Goal: Find specific page/section: Find specific page/section

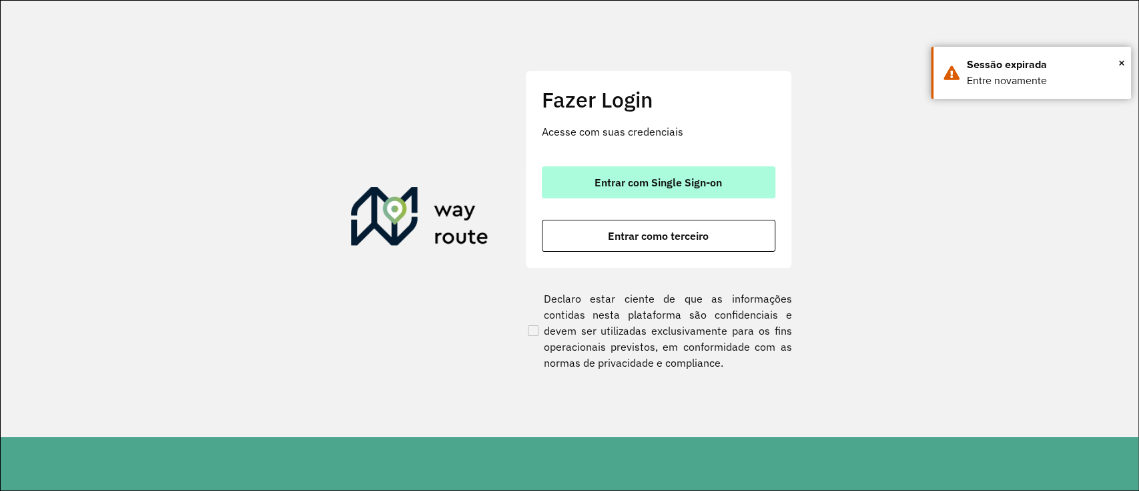
click at [638, 190] on button "Entrar com Single Sign-on" at bounding box center [659, 182] width 234 height 32
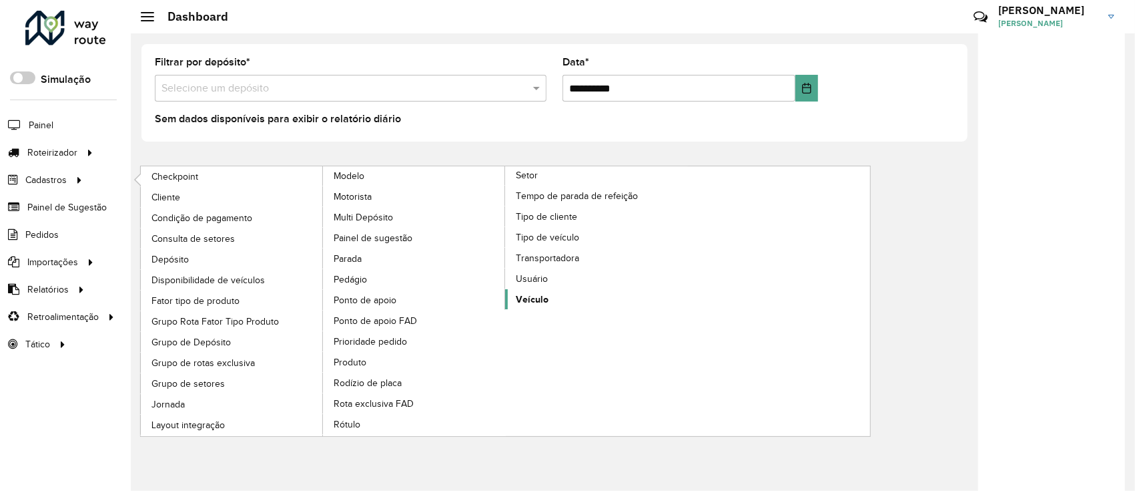
click at [571, 304] on link "Veículo" at bounding box center [596, 299] width 183 height 20
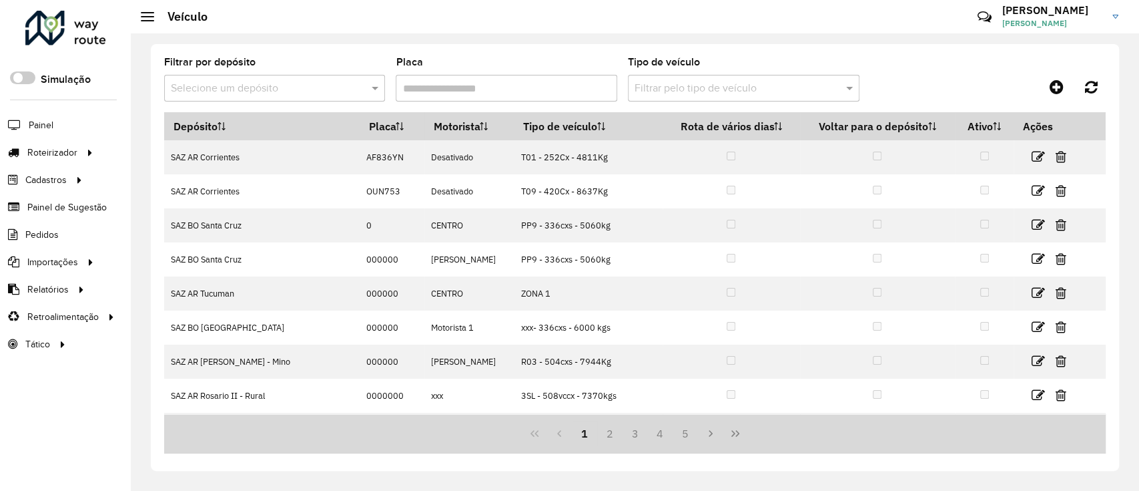
click at [298, 83] on input "text" at bounding box center [261, 89] width 181 height 16
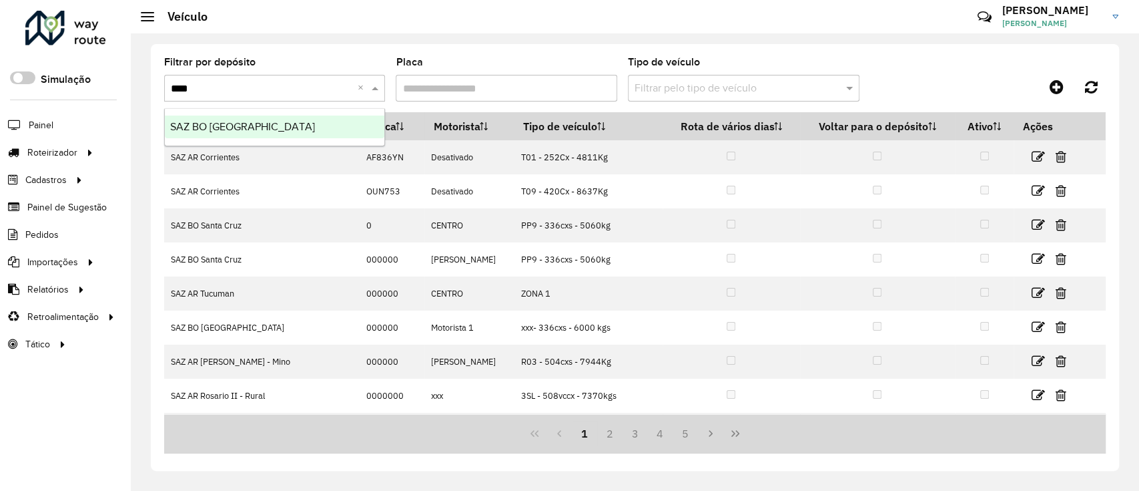
type input "*****"
click at [330, 125] on div "SAZ BO [GEOGRAPHIC_DATA]" at bounding box center [275, 126] width 220 height 23
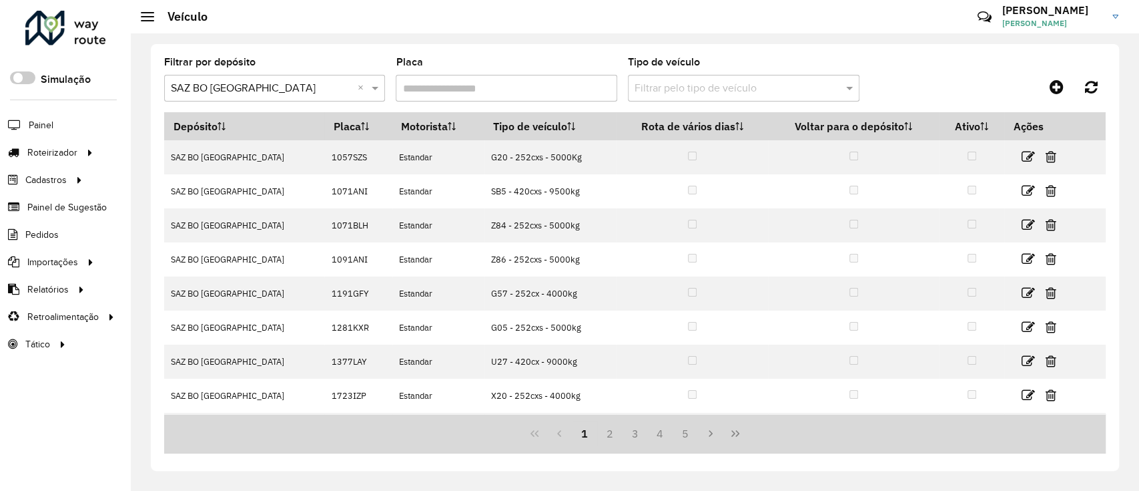
click at [666, 92] on input "text" at bounding box center [731, 89] width 192 height 16
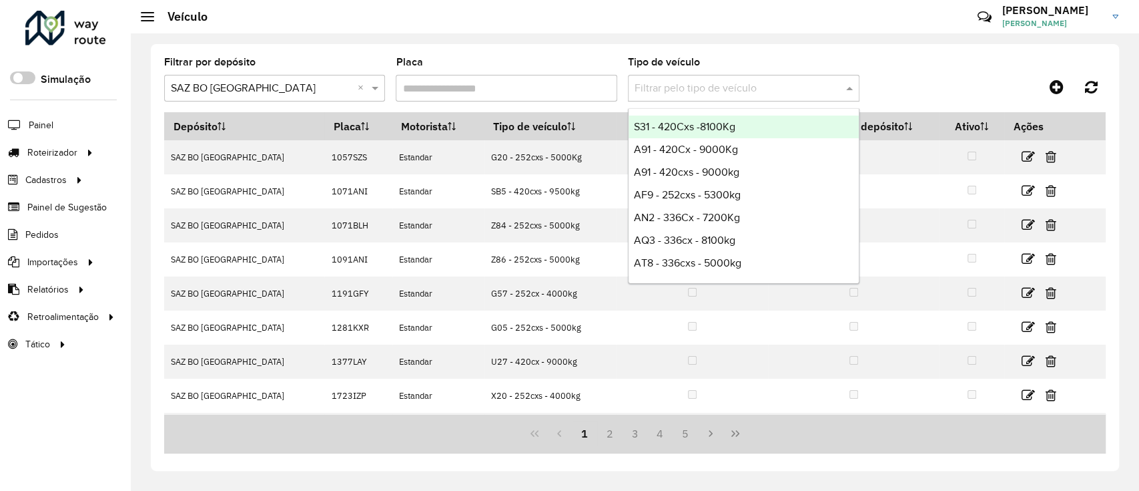
paste input "*****"
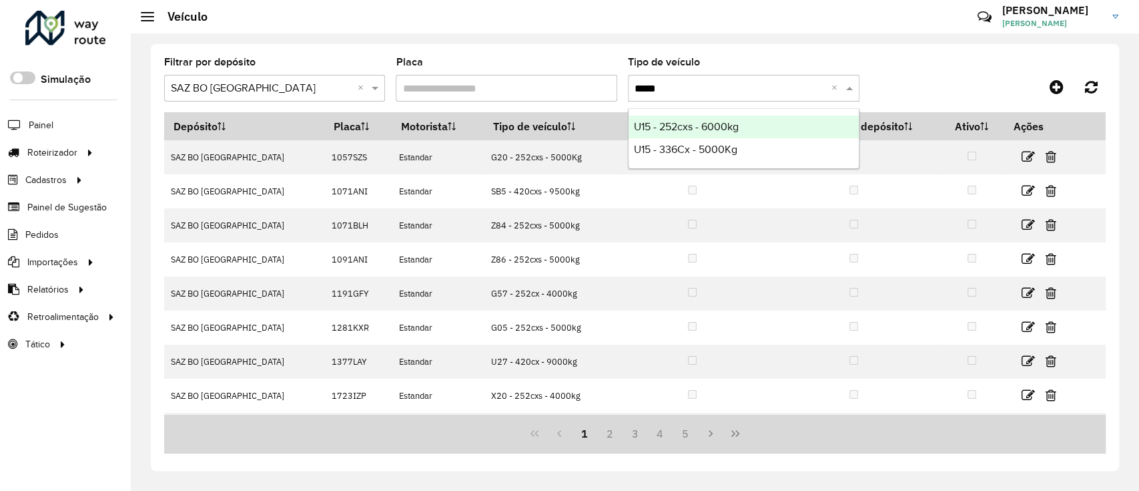
type input "***"
click at [746, 128] on div "U15 - 252cxs - 6000kg" at bounding box center [744, 126] width 230 height 23
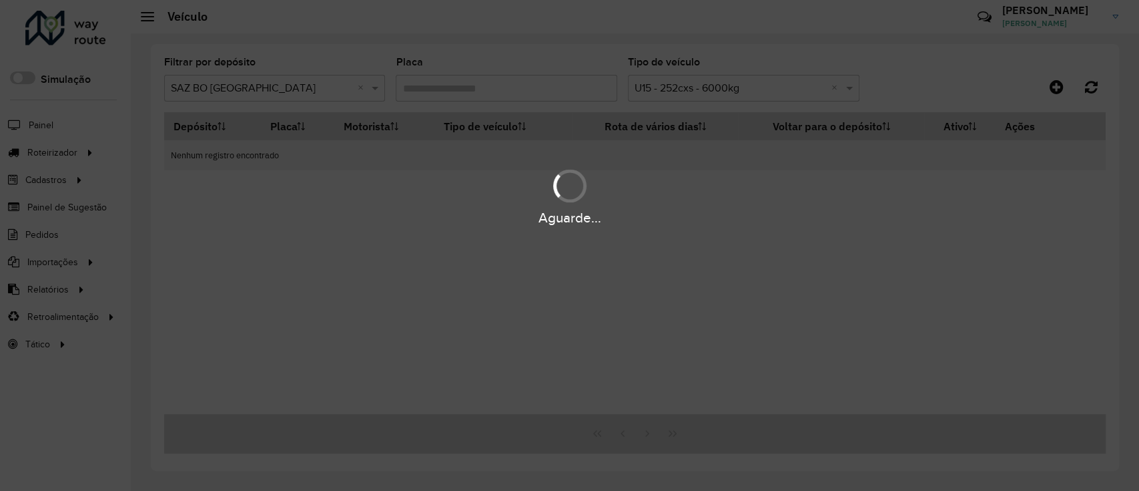
click at [736, 93] on div "Aguarde..." at bounding box center [569, 245] width 1139 height 491
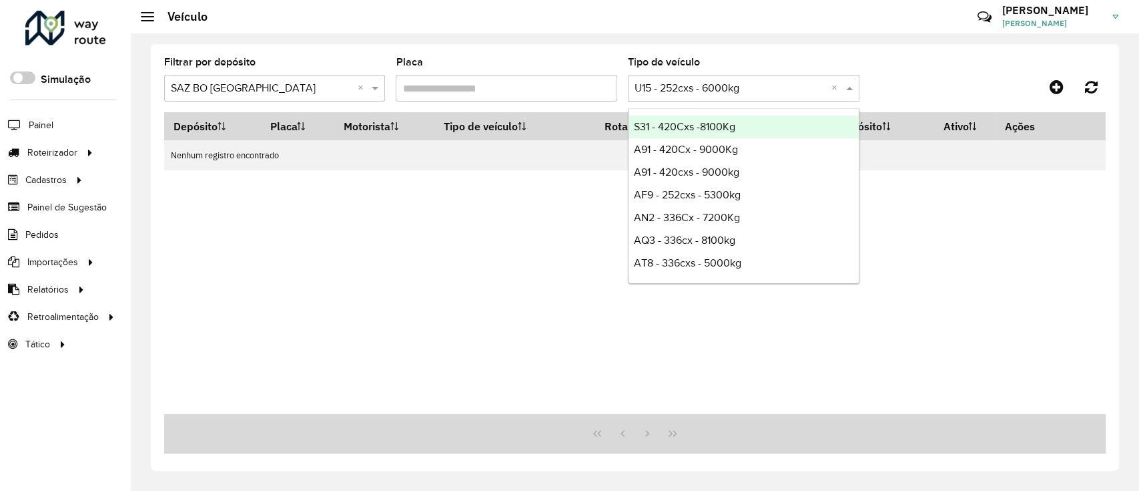
drag, startPoint x: 763, startPoint y: 85, endPoint x: 645, endPoint y: 82, distance: 117.5
click at [645, 82] on input "text" at bounding box center [731, 89] width 192 height 16
click at [649, 83] on input "text" at bounding box center [731, 89] width 192 height 16
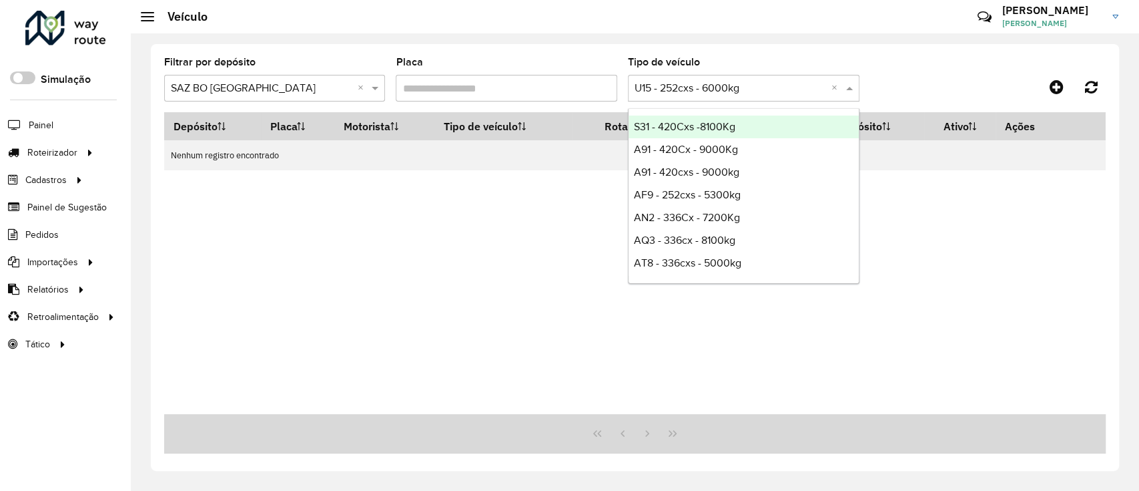
click at [581, 56] on div "Filtrar por depósito Selecione um depósito × SAZ BO [GEOGRAPHIC_DATA] × Placa T…" at bounding box center [635, 257] width 968 height 427
click at [783, 93] on input "text" at bounding box center [731, 89] width 192 height 16
click at [778, 94] on input "text" at bounding box center [731, 89] width 192 height 16
drag, startPoint x: 778, startPoint y: 94, endPoint x: 651, endPoint y: 93, distance: 127.5
click at [651, 93] on input "text" at bounding box center [731, 89] width 192 height 16
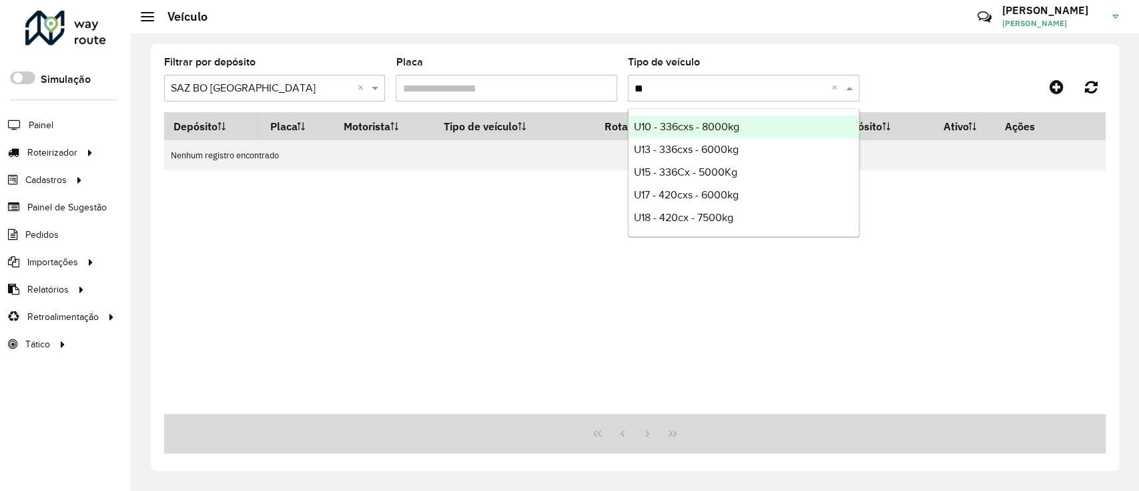
type input "*"
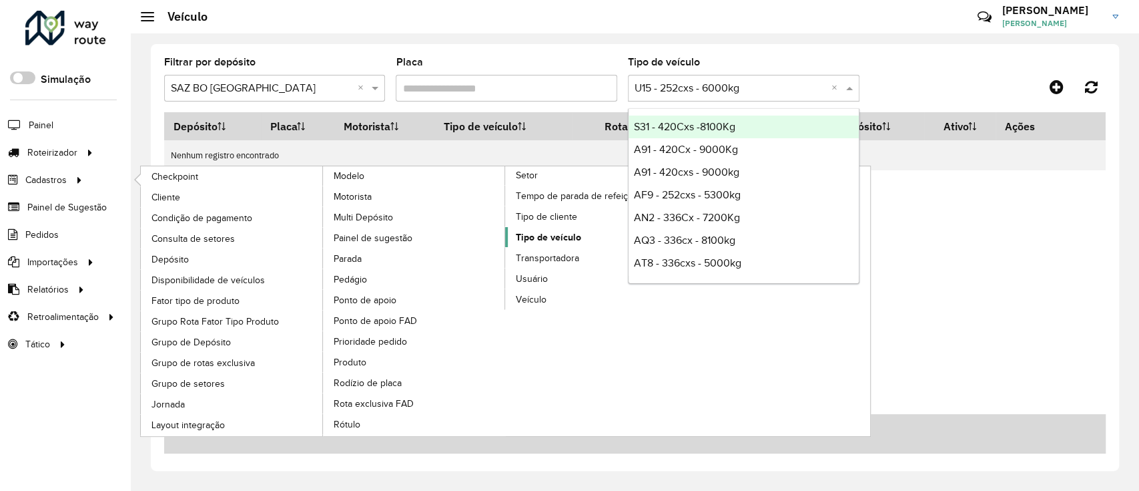
click at [576, 237] on span "Tipo de veículo" at bounding box center [548, 237] width 65 height 14
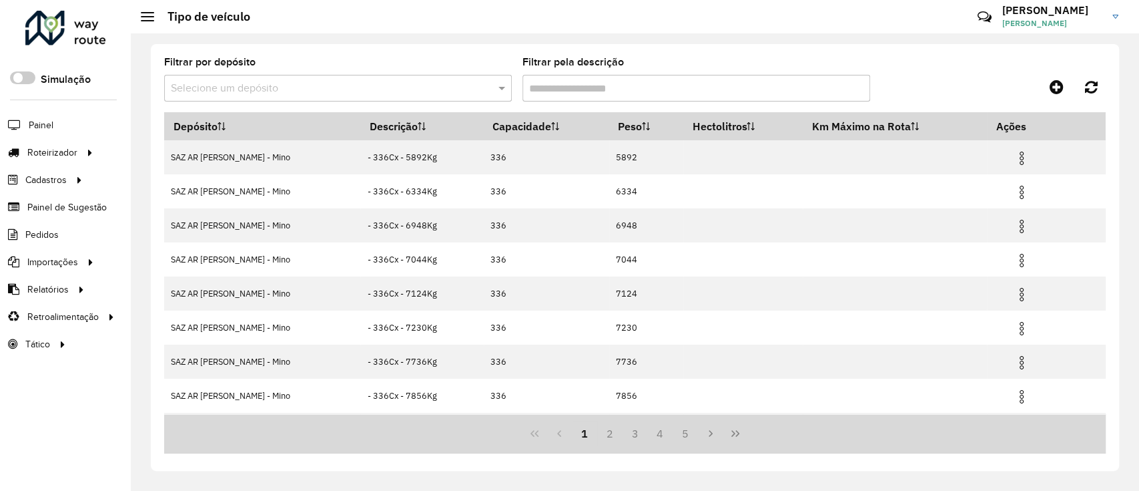
click at [458, 88] on input "text" at bounding box center [325, 89] width 308 height 16
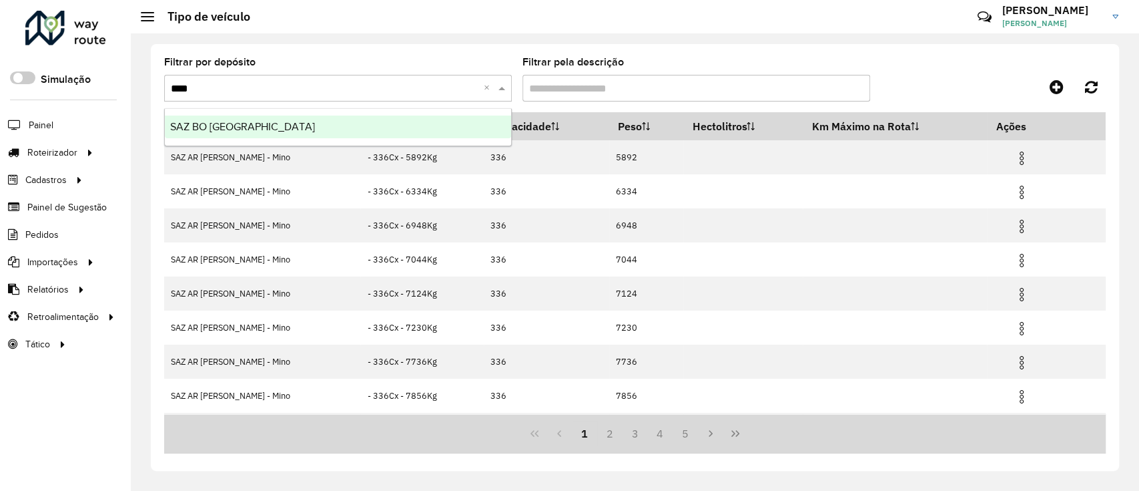
type input "*****"
click at [394, 133] on div "SAZ BO [GEOGRAPHIC_DATA]" at bounding box center [338, 126] width 346 height 23
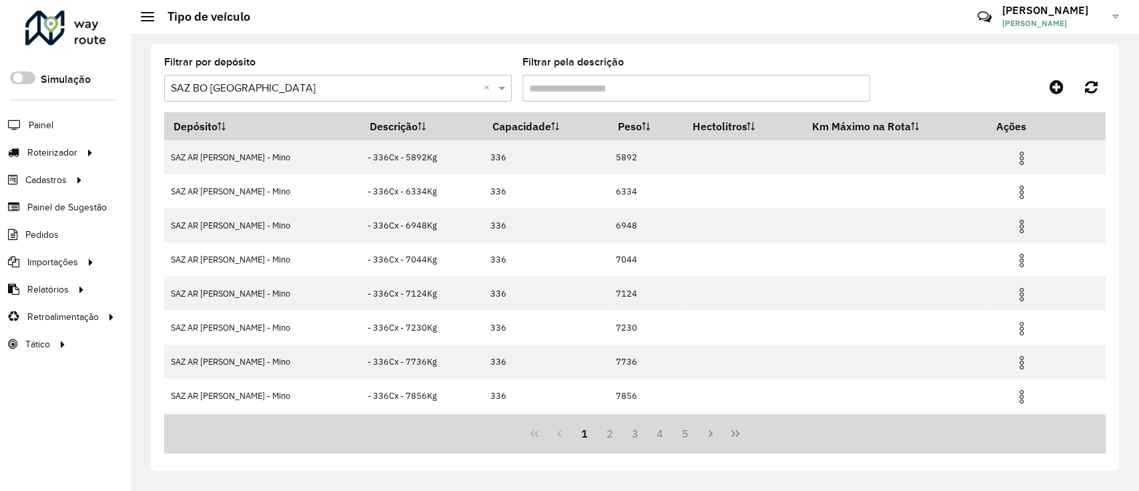
click at [585, 89] on hb-app "Aguarde... Pop-up bloqueado! Seu navegador bloqueou automáticamente a abertura …" at bounding box center [569, 245] width 1139 height 491
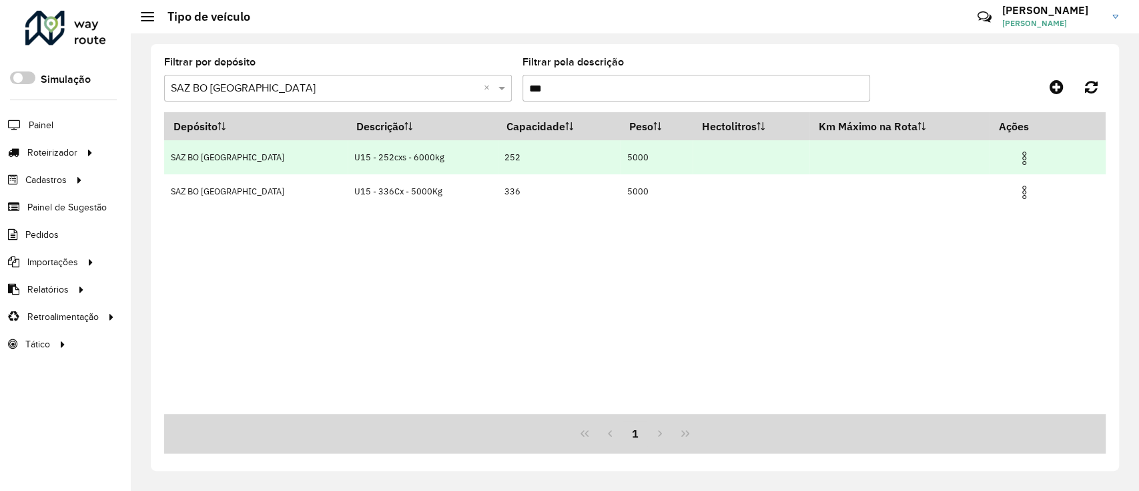
type input "***"
click at [1017, 156] on img at bounding box center [1025, 158] width 16 height 16
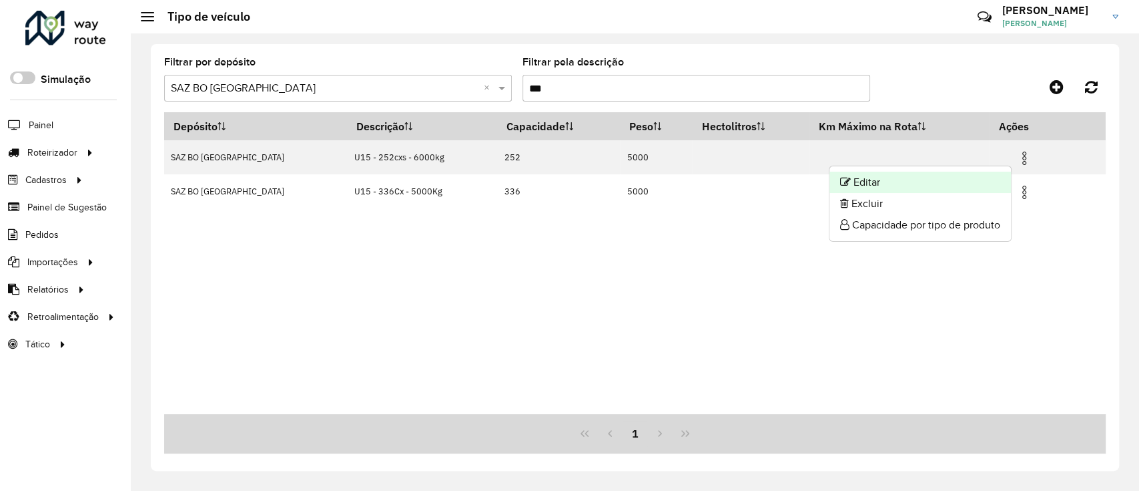
click at [968, 176] on li "Editar" at bounding box center [921, 182] width 182 height 21
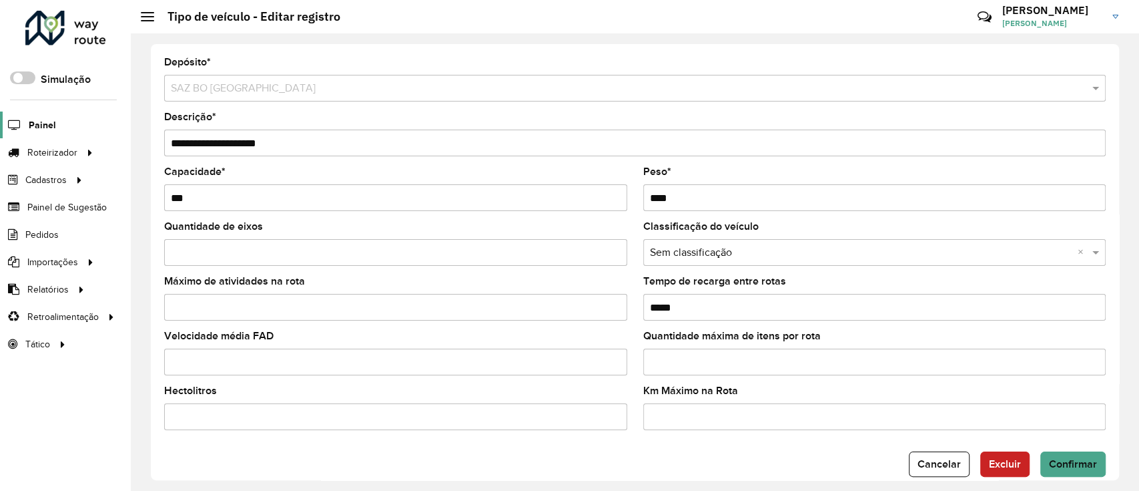
drag, startPoint x: 349, startPoint y: 142, endPoint x: 38, endPoint y: 125, distance: 311.5
click at [38, 125] on div "Roteirizador AmbevTech Simulação Painel Roteirizador Entregas Cadastros Checkpo…" at bounding box center [569, 245] width 1139 height 491
click at [924, 464] on span "Cancelar" at bounding box center [939, 463] width 43 height 11
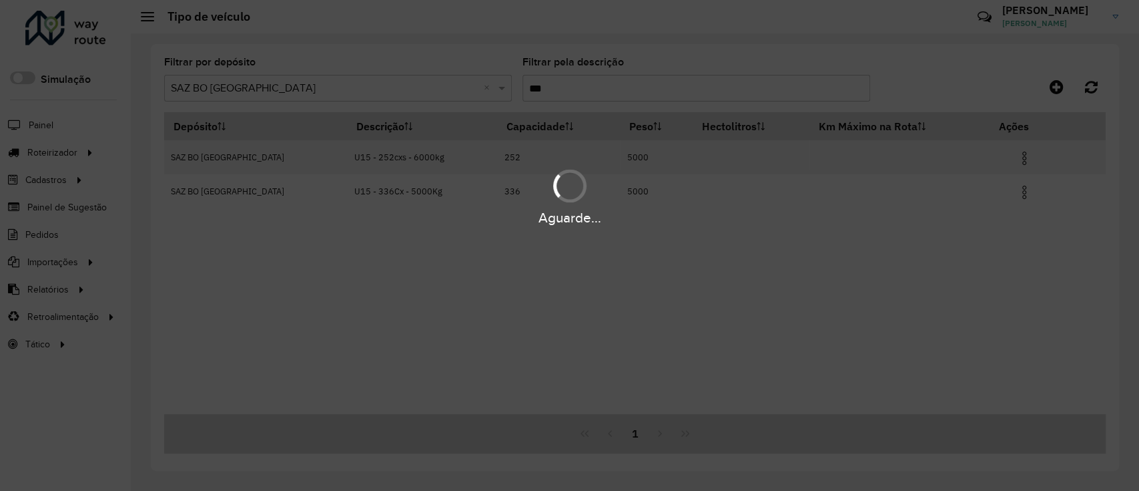
click at [656, 88] on hb-app "Aguarde... Pop-up bloqueado! Seu navegador bloqueou automáticamente a abertura …" at bounding box center [569, 245] width 1139 height 491
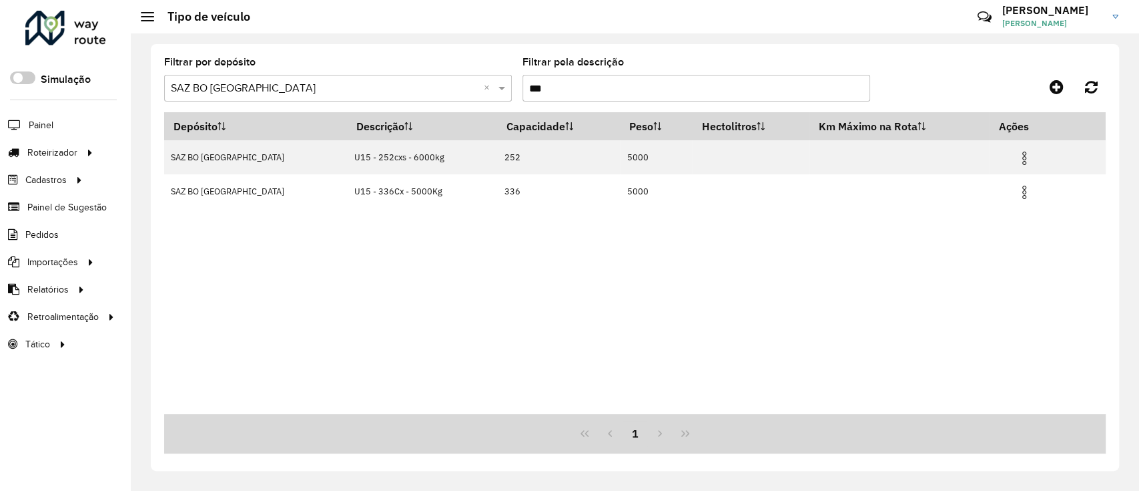
click at [656, 88] on input "***" at bounding box center [697, 88] width 348 height 27
paste input "text"
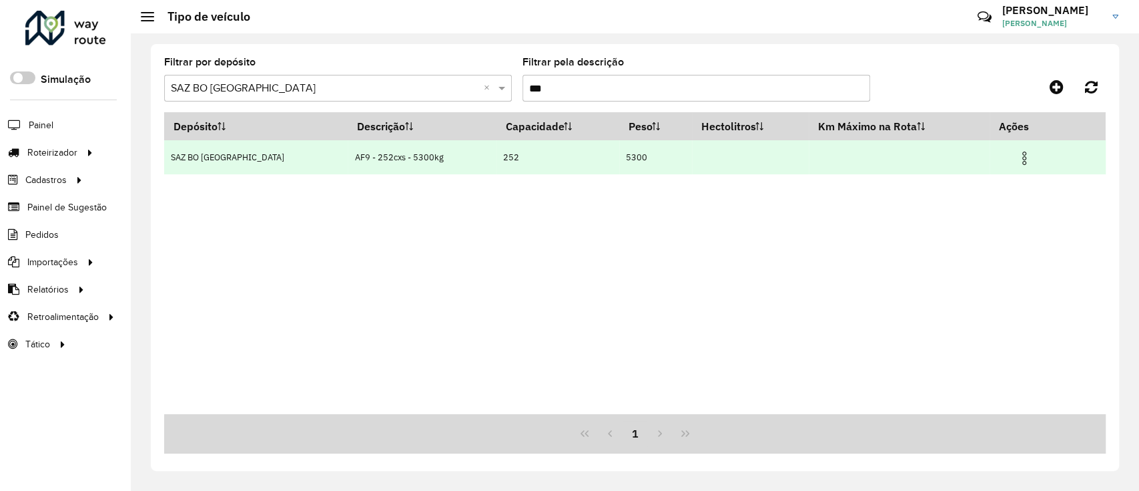
drag, startPoint x: 411, startPoint y: 156, endPoint x: 314, endPoint y: 150, distance: 96.9
click at [348, 150] on td "AF9 - 252cxs - 5300kg" at bounding box center [422, 157] width 148 height 34
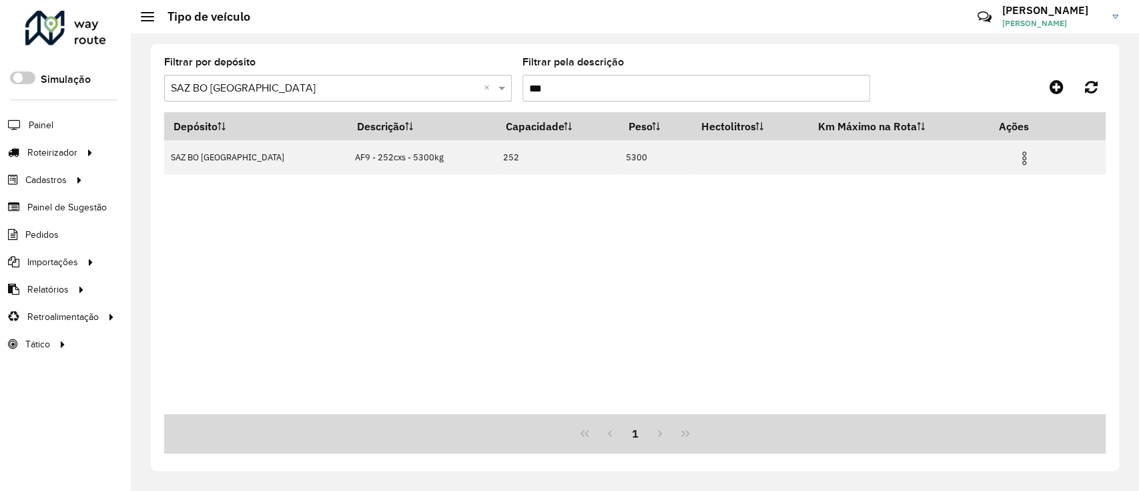
copy td "AF9 - 252cxs - 5300kg"
drag, startPoint x: 597, startPoint y: 74, endPoint x: 502, endPoint y: 76, distance: 95.5
click at [502, 76] on formly-group "Filtrar por depósito Selecione um depósito × SAZ BO [GEOGRAPHIC_DATA] × Filtrar…" at bounding box center [511, 84] width 695 height 55
paste input "text"
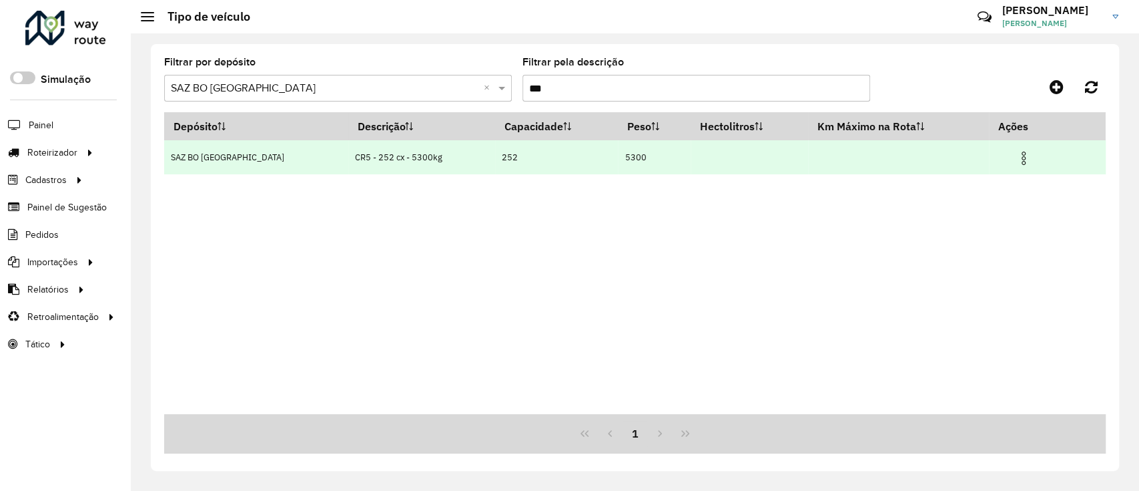
drag, startPoint x: 399, startPoint y: 158, endPoint x: 315, endPoint y: 149, distance: 84.6
click at [348, 149] on td "CR5 - 252 cx - 5300kg" at bounding box center [421, 157] width 147 height 34
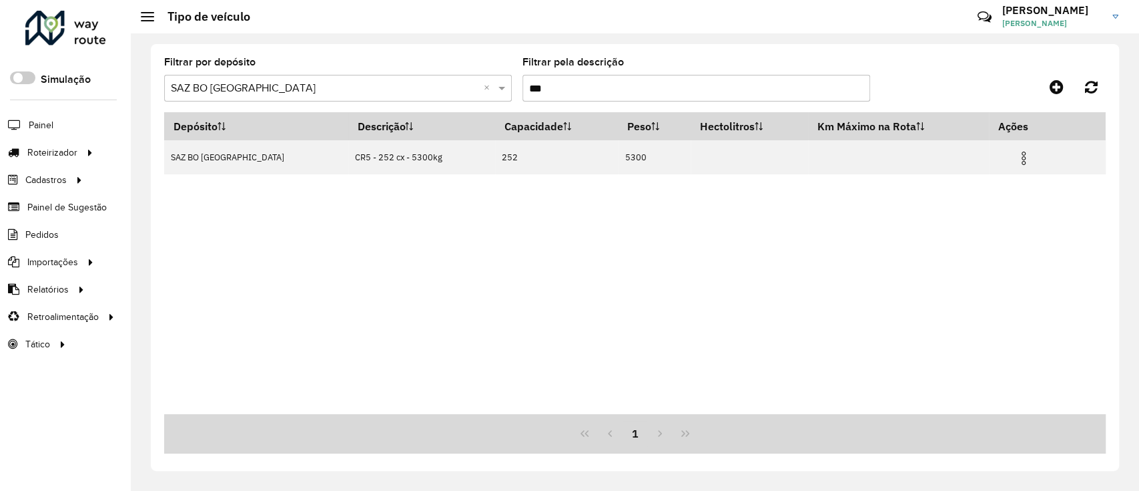
copy td "CR5 - 252 cx - 5300kg"
drag, startPoint x: 592, startPoint y: 85, endPoint x: 439, endPoint y: 84, distance: 153.5
click at [439, 84] on formly-group "Filtrar por depósito Selecione um depósito × SAZ BO [GEOGRAPHIC_DATA] × Filtrar…" at bounding box center [511, 84] width 695 height 55
paste input "text"
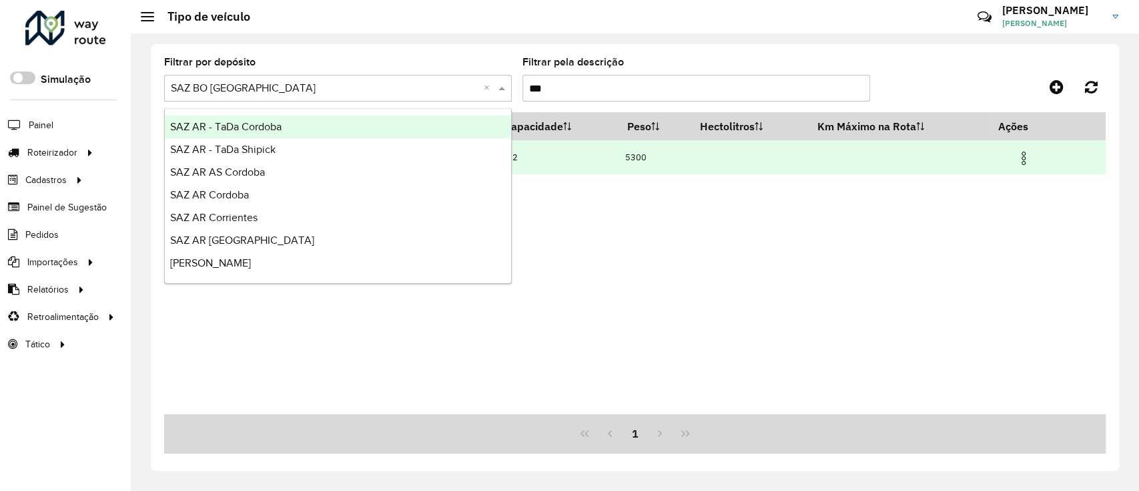
drag, startPoint x: 437, startPoint y: 88, endPoint x: 380, endPoint y: 141, distance: 77.9
click at [410, 124] on body "Aguarde... Pop-up bloqueado! Seu navegador bloqueou automáticamente a abertura …" at bounding box center [569, 245] width 1139 height 491
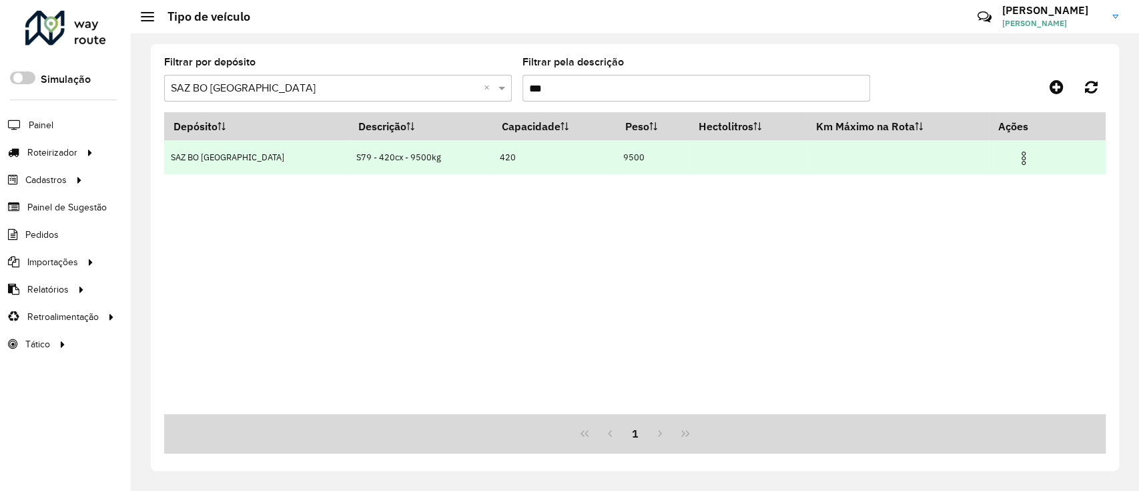
drag, startPoint x: 398, startPoint y: 159, endPoint x: 312, endPoint y: 154, distance: 86.9
click at [349, 154] on td "S79 - 420cx - 9500kg" at bounding box center [421, 157] width 144 height 34
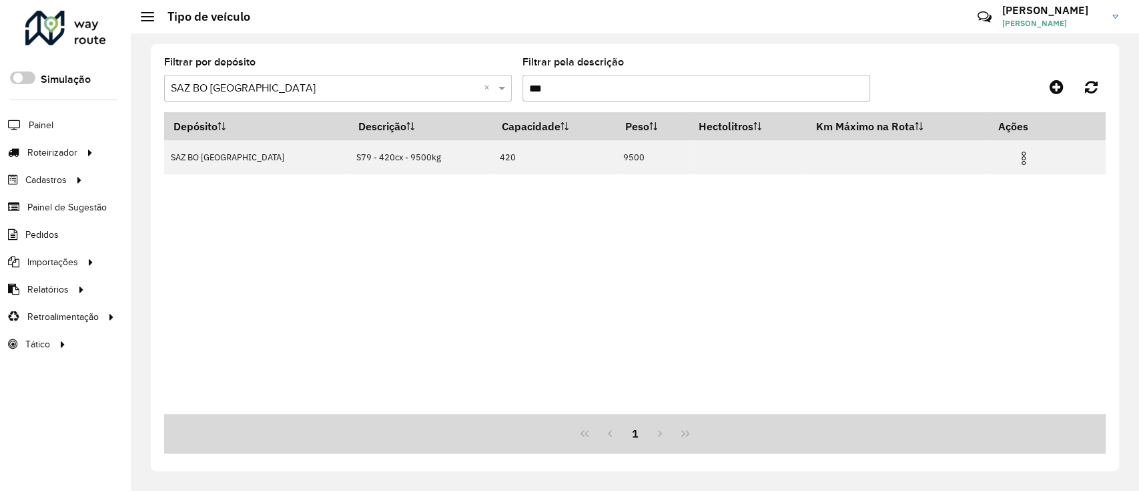
copy td "S79 - 420cx - 9500kg"
drag, startPoint x: 565, startPoint y: 88, endPoint x: 477, endPoint y: 75, distance: 88.4
click at [477, 75] on formly-group "Filtrar por depósito Selecione um depósito × SAZ BO [GEOGRAPHIC_DATA] × Filtrar…" at bounding box center [511, 84] width 695 height 55
paste input "text"
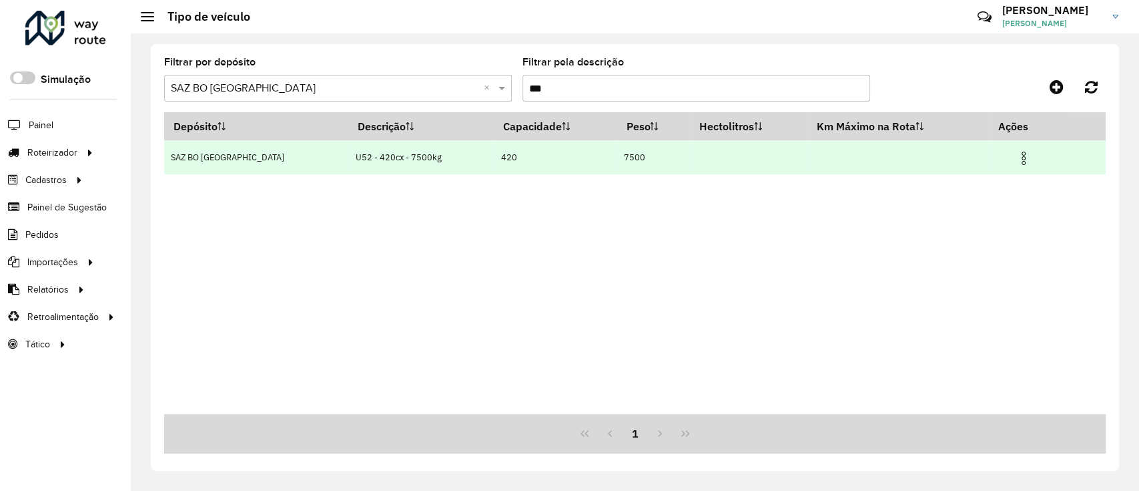
drag, startPoint x: 397, startPoint y: 162, endPoint x: 315, endPoint y: 162, distance: 82.1
click at [348, 162] on td "U52 - 420cx - 7500kg" at bounding box center [421, 157] width 146 height 34
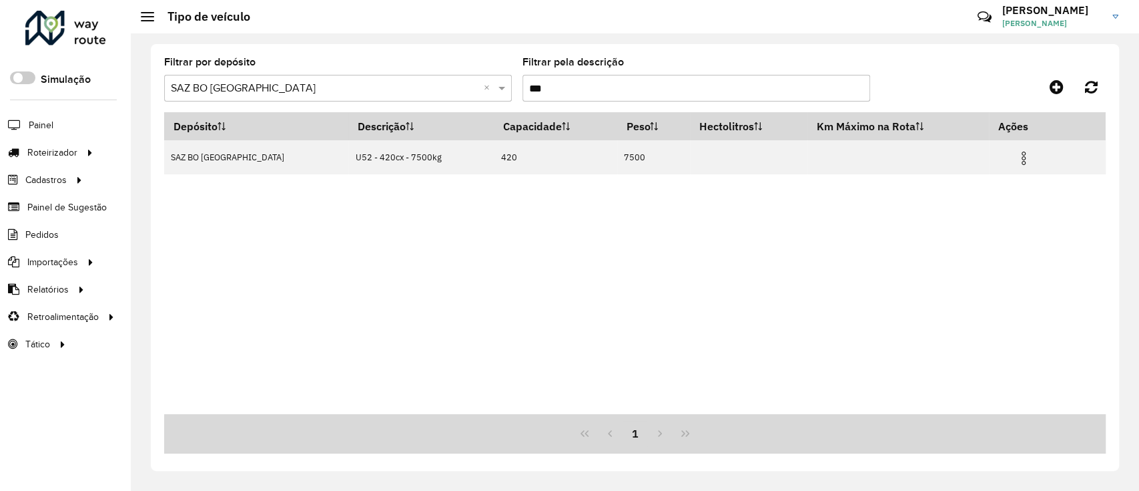
copy td "U52 - 420cx - 7500kg"
drag, startPoint x: 614, startPoint y: 92, endPoint x: 443, endPoint y: 81, distance: 171.9
click at [443, 81] on formly-group "Filtrar por depósito Selecione um depósito × SAZ BO [GEOGRAPHIC_DATA] × Filtrar…" at bounding box center [511, 84] width 695 height 55
paste input "text"
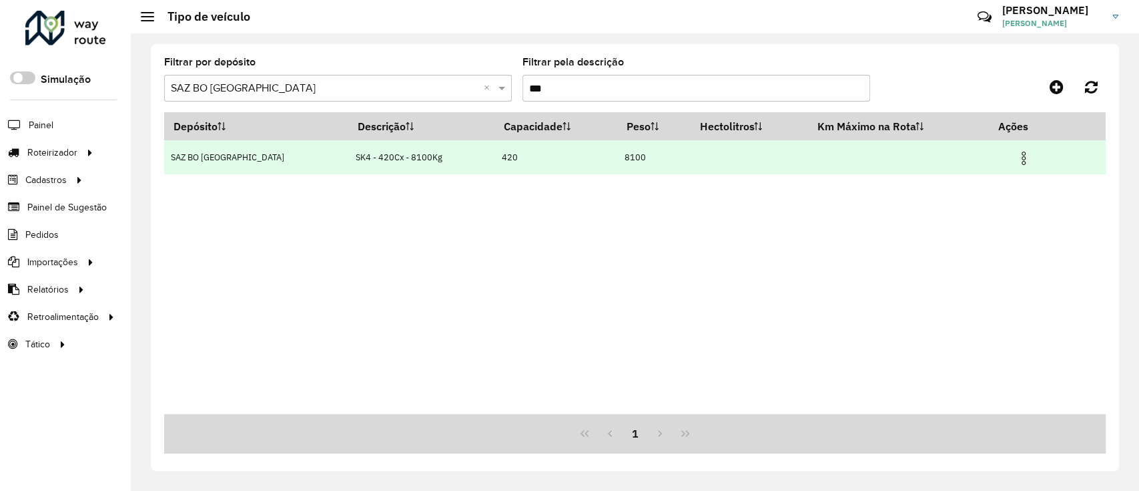
drag, startPoint x: 395, startPoint y: 158, endPoint x: 314, endPoint y: 150, distance: 81.8
click at [348, 150] on td "SK4 - 420Cx - 8100Kg" at bounding box center [421, 157] width 146 height 34
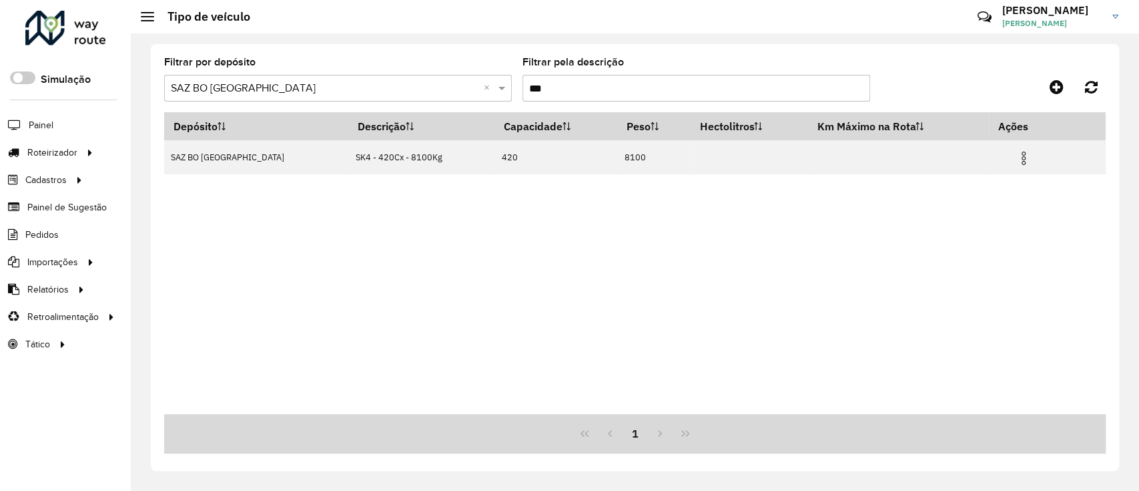
copy td "SK4 - 420Cx - 8100Kg"
drag, startPoint x: 589, startPoint y: 87, endPoint x: 404, endPoint y: 79, distance: 185.1
click at [404, 79] on formly-group "Filtrar por depósito Selecione um depósito × SAZ BO [GEOGRAPHIC_DATA] × Filtrar…" at bounding box center [511, 84] width 695 height 55
paste input "text"
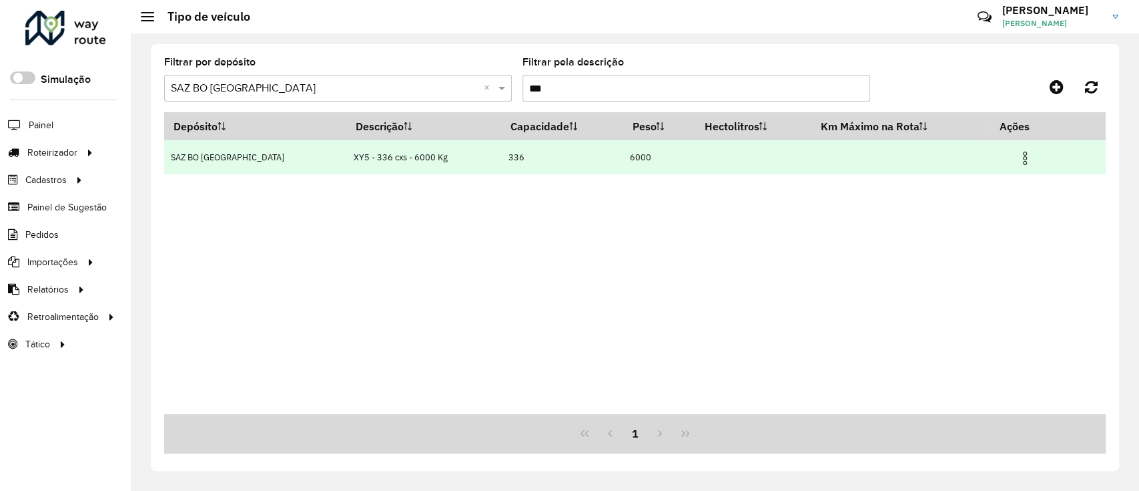
drag, startPoint x: 406, startPoint y: 157, endPoint x: 305, endPoint y: 147, distance: 101.3
click at [346, 147] on td "XY5 - 336 cxs - 6000 Kg" at bounding box center [423, 157] width 155 height 34
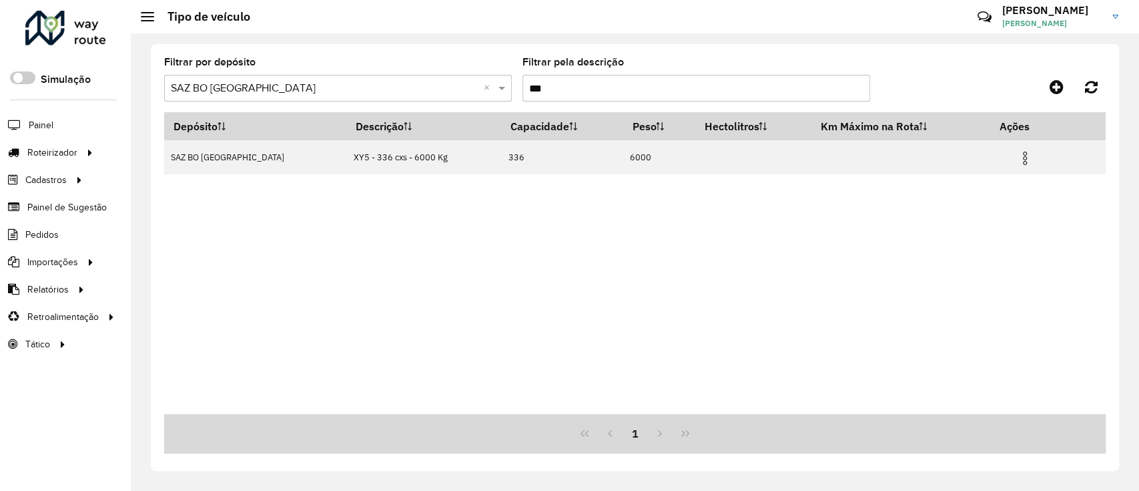
copy td "XY5 - 336 cxs - 6000 Kg"
drag, startPoint x: 627, startPoint y: 88, endPoint x: 393, endPoint y: 97, distance: 234.4
click at [394, 97] on formly-group "Filtrar por depósito Selecione um depósito × SAZ BO [GEOGRAPHIC_DATA] × Filtrar…" at bounding box center [511, 84] width 695 height 55
paste input "text"
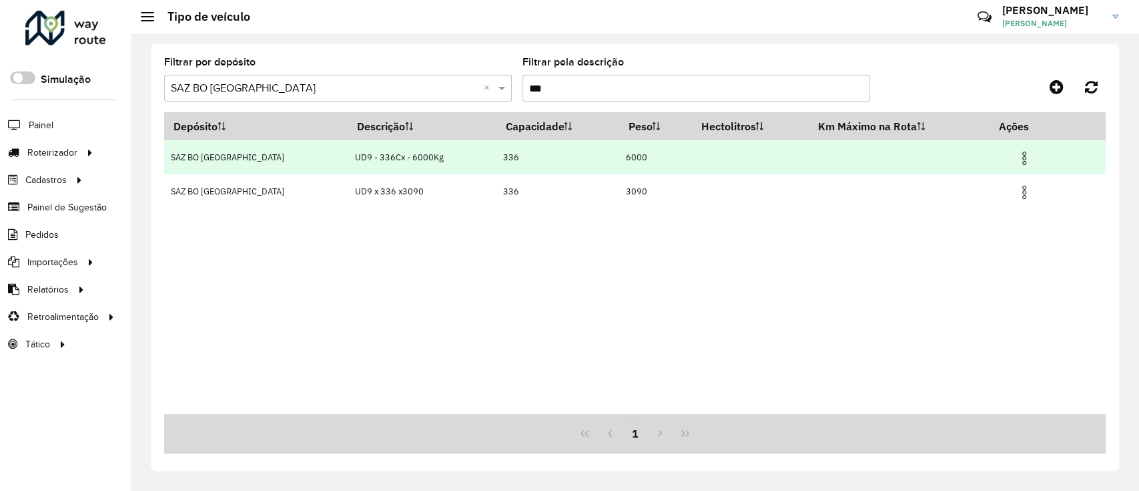
drag, startPoint x: 406, startPoint y: 162, endPoint x: 313, endPoint y: 160, distance: 92.8
click at [348, 160] on td "UD9 - 336Cx - 6000Kg" at bounding box center [422, 157] width 148 height 34
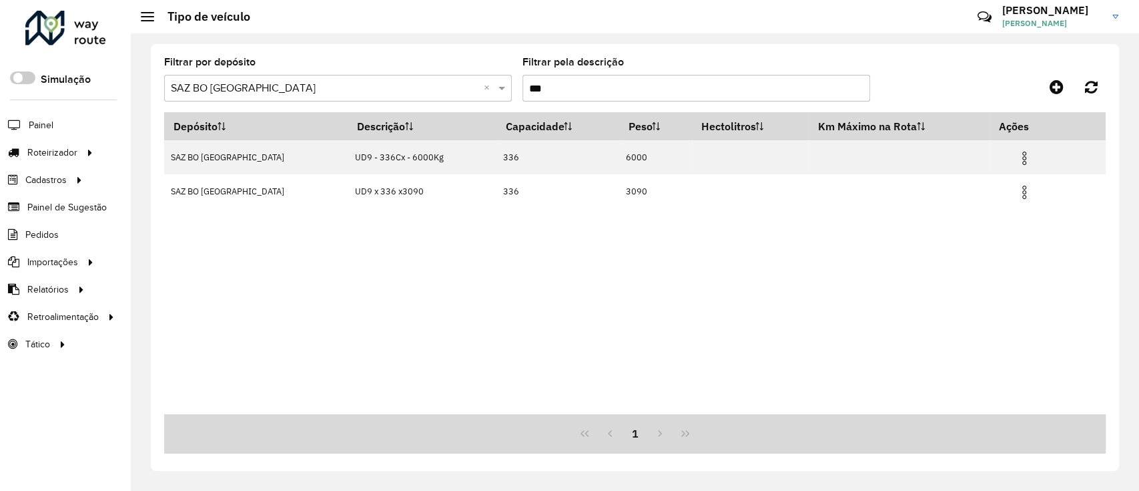
copy td "UD9 - 336Cx - 6000Kg"
drag, startPoint x: 610, startPoint y: 93, endPoint x: 455, endPoint y: 94, distance: 154.9
click at [455, 94] on formly-group "Filtrar por depósito Selecione um depósito × SAZ BO [GEOGRAPHIC_DATA] × Filtrar…" at bounding box center [511, 84] width 695 height 55
paste input "text"
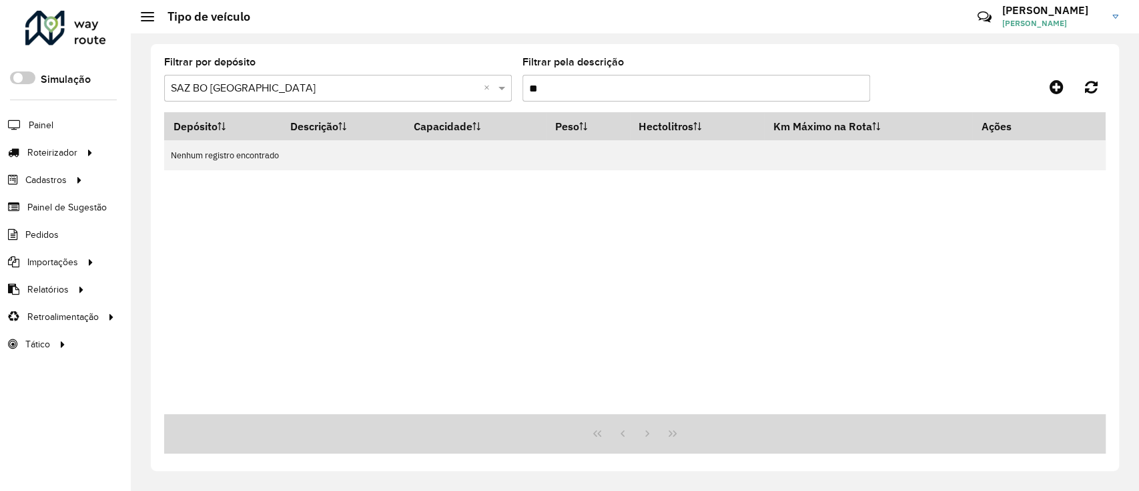
drag, startPoint x: 674, startPoint y: 81, endPoint x: 459, endPoint y: 88, distance: 215.7
click at [460, 88] on formly-group "Filtrar por depósito Selecione um depósito × SAZ BO [GEOGRAPHIC_DATA] × Filtrar…" at bounding box center [511, 84] width 695 height 55
paste input "*"
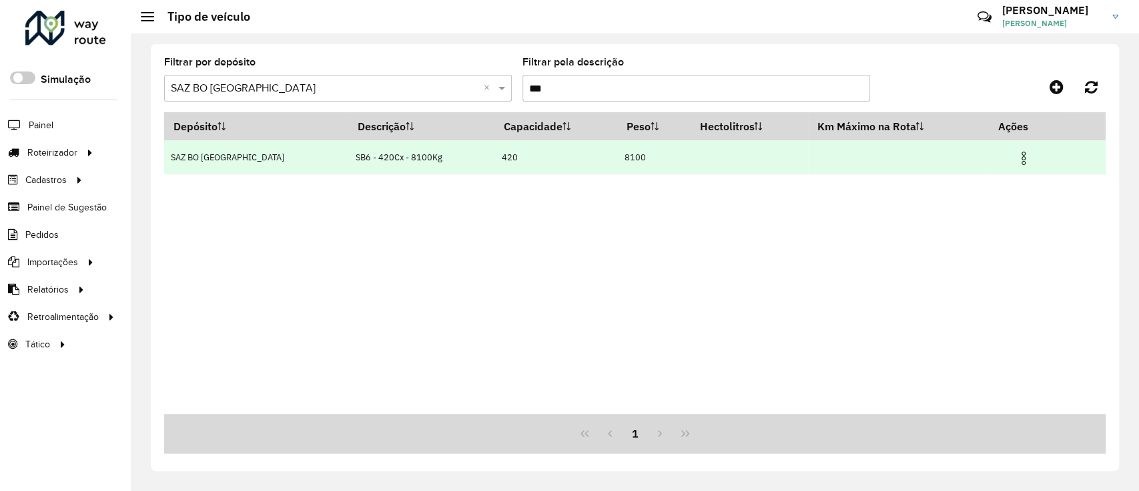
drag, startPoint x: 411, startPoint y: 162, endPoint x: 309, endPoint y: 156, distance: 102.3
click at [348, 156] on td "SB6 - 420Cx - 8100Kg" at bounding box center [421, 157] width 146 height 34
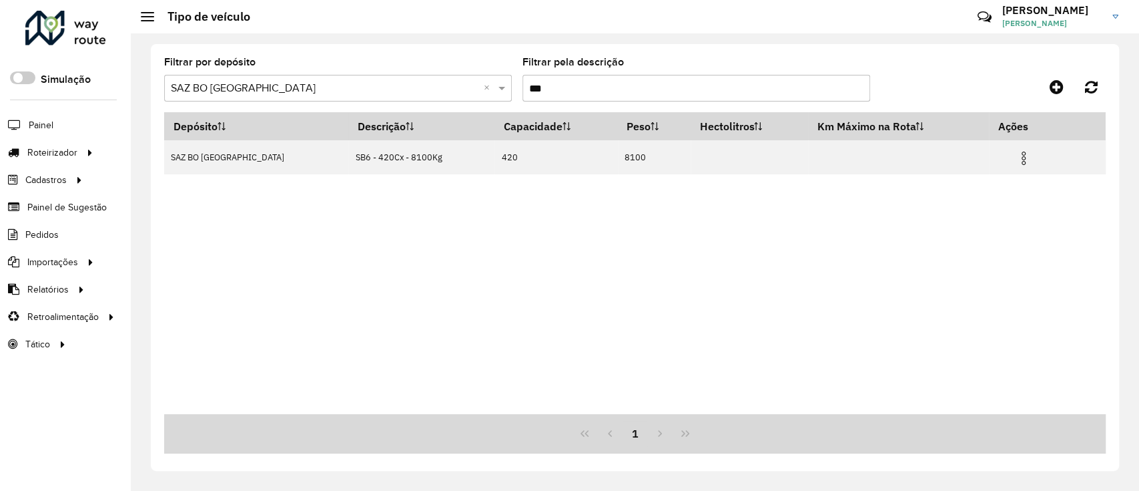
copy td "SB6 - 420Cx - 8100Kg"
drag, startPoint x: 622, startPoint y: 87, endPoint x: 427, endPoint y: 78, distance: 195.1
click at [433, 77] on formly-group "Filtrar por depósito Selecione um depósito × SAZ BO [GEOGRAPHIC_DATA] × Filtrar…" at bounding box center [511, 84] width 695 height 55
paste input "text"
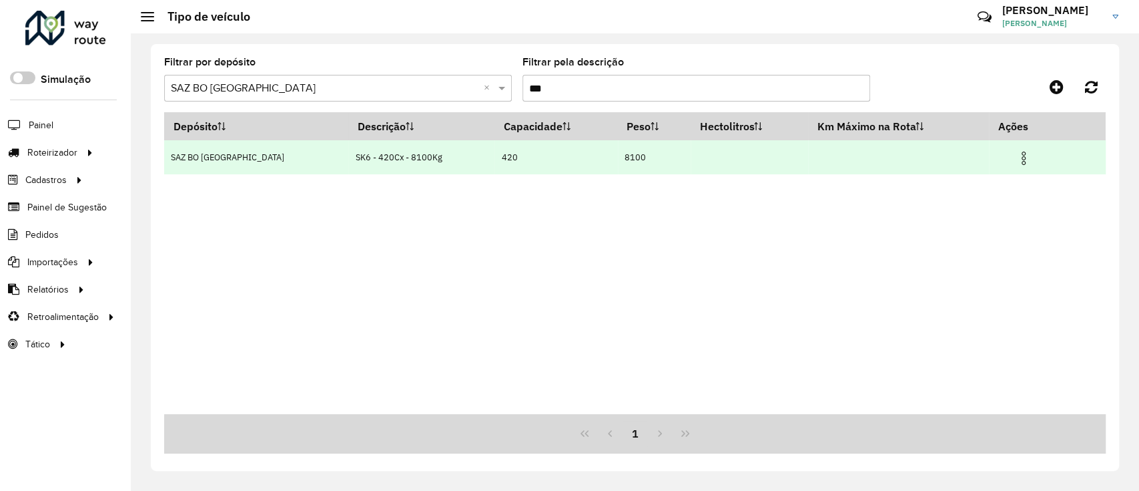
drag, startPoint x: 410, startPoint y: 160, endPoint x: 314, endPoint y: 155, distance: 96.2
click at [348, 155] on td "SK6 - 420Cx - 8100Kg" at bounding box center [421, 157] width 146 height 34
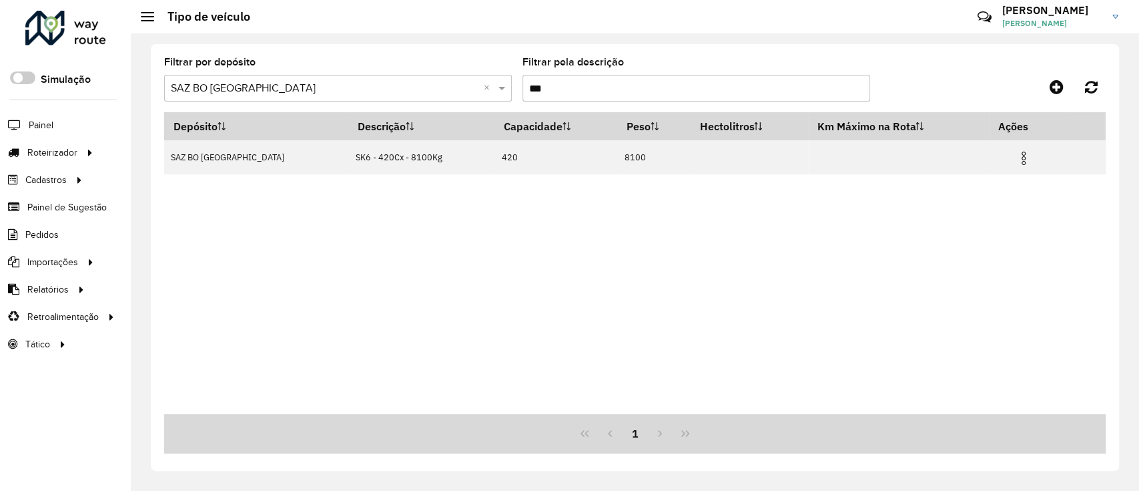
copy td "SK6 - 420Cx - 8100Kg"
drag, startPoint x: 601, startPoint y: 77, endPoint x: 433, endPoint y: 86, distance: 169.1
click at [433, 86] on formly-group "Filtrar por depósito Selecione um depósito × SAZ BO [GEOGRAPHIC_DATA] × Filtrar…" at bounding box center [511, 84] width 695 height 55
paste input "text"
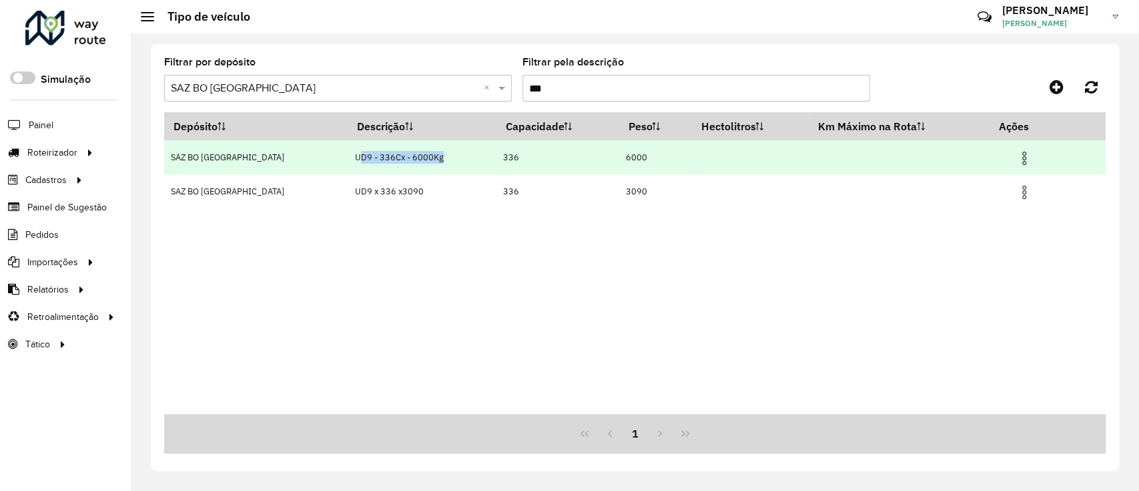
drag, startPoint x: 398, startPoint y: 160, endPoint x: 313, endPoint y: 154, distance: 85.0
click at [348, 154] on td "UD9 - 336Cx - 6000Kg" at bounding box center [422, 157] width 148 height 34
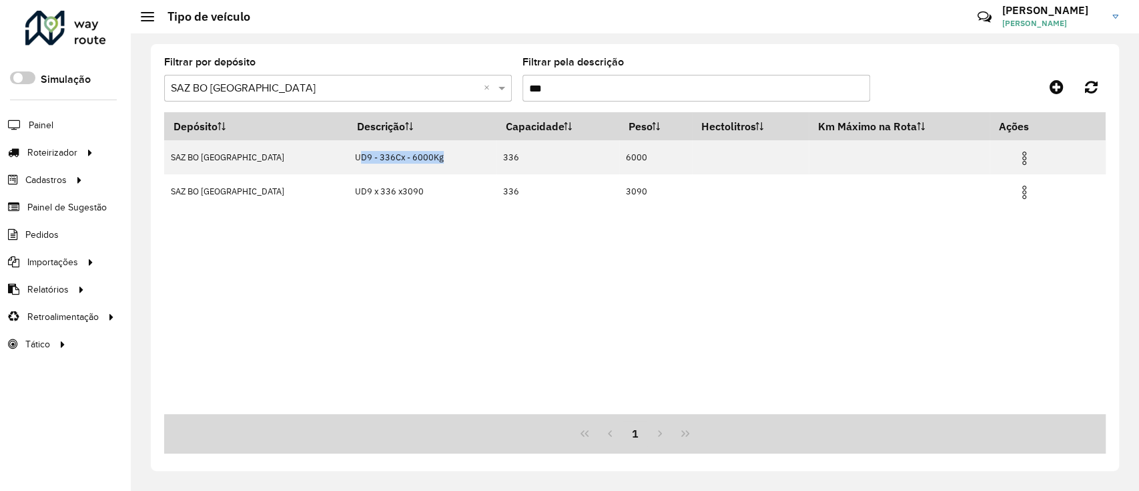
copy td "UD9 - 336Cx - 6000K"
drag, startPoint x: 610, startPoint y: 85, endPoint x: 400, endPoint y: 93, distance: 209.8
click at [401, 93] on formly-group "Filtrar por depósito Selecione um depósito × SAZ BO [GEOGRAPHIC_DATA] × Filtrar…" at bounding box center [511, 84] width 695 height 55
paste input "text"
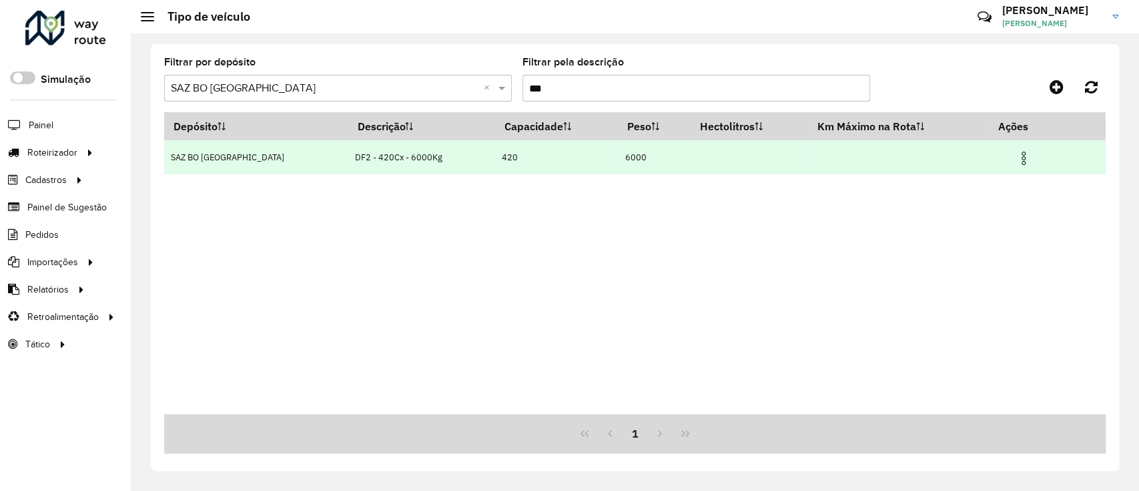
drag, startPoint x: 402, startPoint y: 158, endPoint x: 295, endPoint y: 149, distance: 107.8
click at [295, 149] on tr "SAZ BO Cochabamba DF2 - 420Cx - 6000Kg 420 6000" at bounding box center [635, 157] width 942 height 34
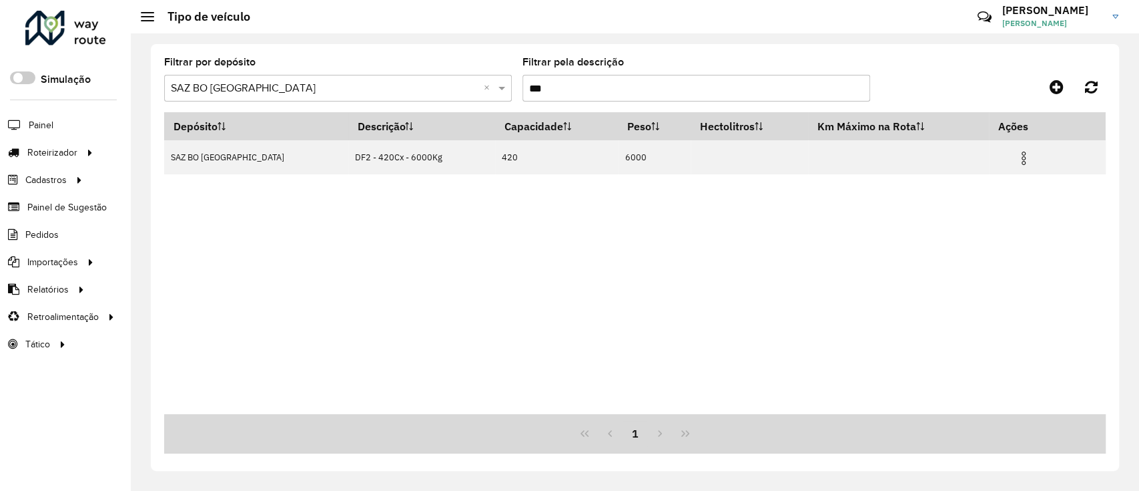
drag, startPoint x: 582, startPoint y: 87, endPoint x: 364, endPoint y: 88, distance: 217.6
click at [364, 88] on formly-group "Filtrar por depósito Selecione um depósito × SAZ BO [GEOGRAPHIC_DATA] × Filtrar…" at bounding box center [511, 84] width 695 height 55
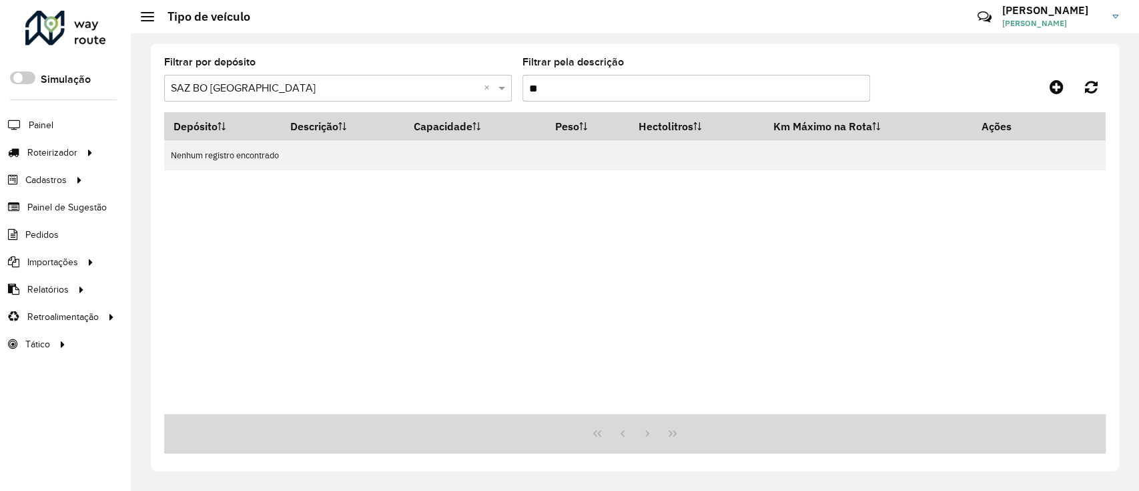
drag, startPoint x: 581, startPoint y: 91, endPoint x: 455, endPoint y: 74, distance: 127.9
click at [457, 74] on formly-group "Filtrar por depósito Selecione um depósito × SAZ BO [GEOGRAPHIC_DATA] × Filtrar…" at bounding box center [511, 84] width 695 height 55
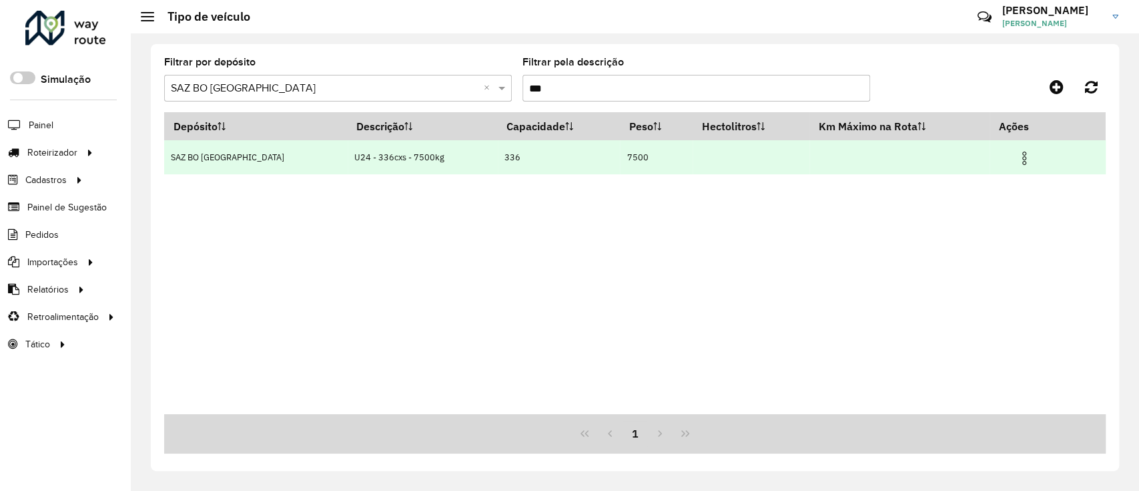
type input "***"
drag, startPoint x: 423, startPoint y: 163, endPoint x: 314, endPoint y: 155, distance: 109.1
click at [348, 155] on td "U24 - 336cxs - 7500kg" at bounding box center [423, 157] width 150 height 34
